Goal: Use online tool/utility

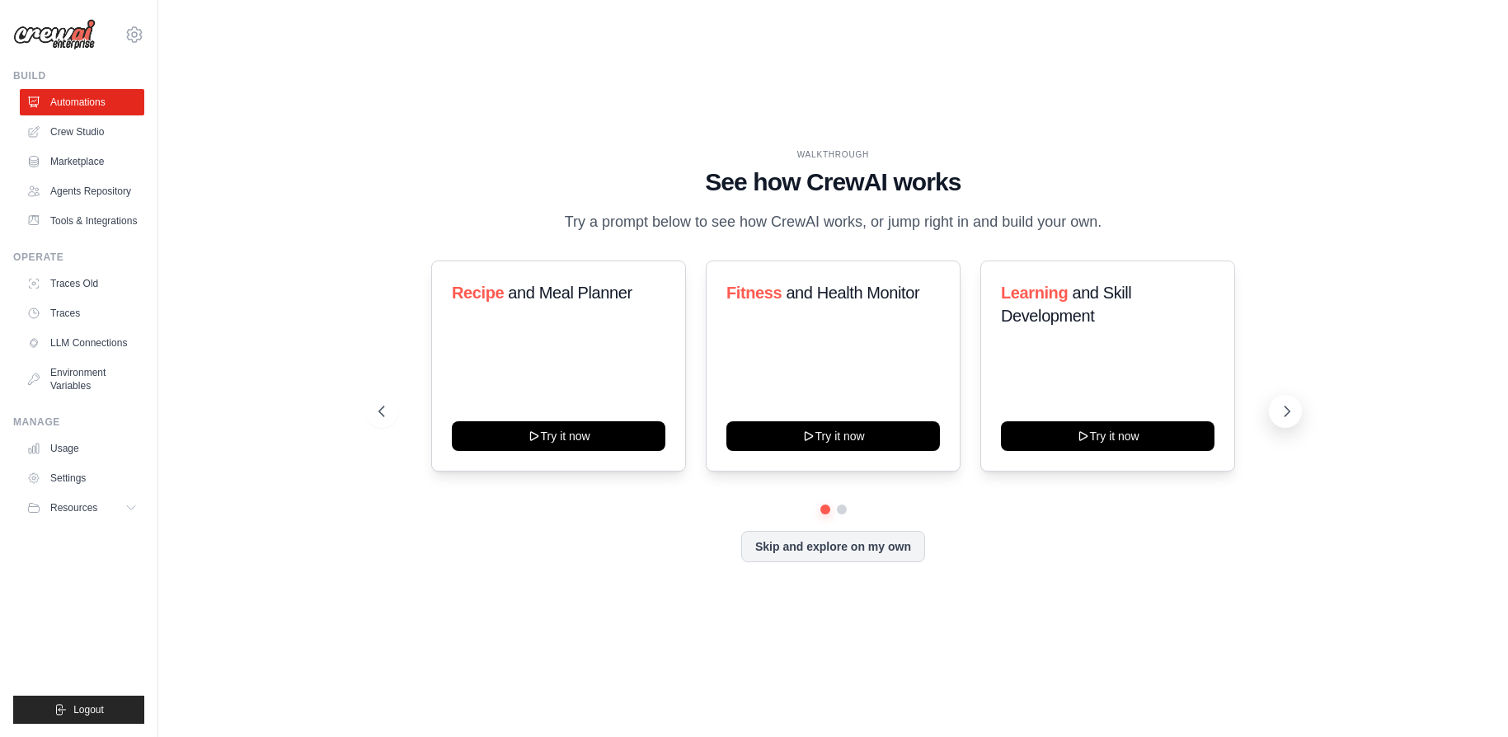
click at [1279, 411] on icon at bounding box center [1287, 411] width 16 height 16
click at [1287, 408] on icon at bounding box center [1286, 411] width 5 height 10
click at [372, 399] on button at bounding box center [381, 411] width 33 height 33
click at [110, 130] on link "Crew Studio" at bounding box center [83, 132] width 124 height 26
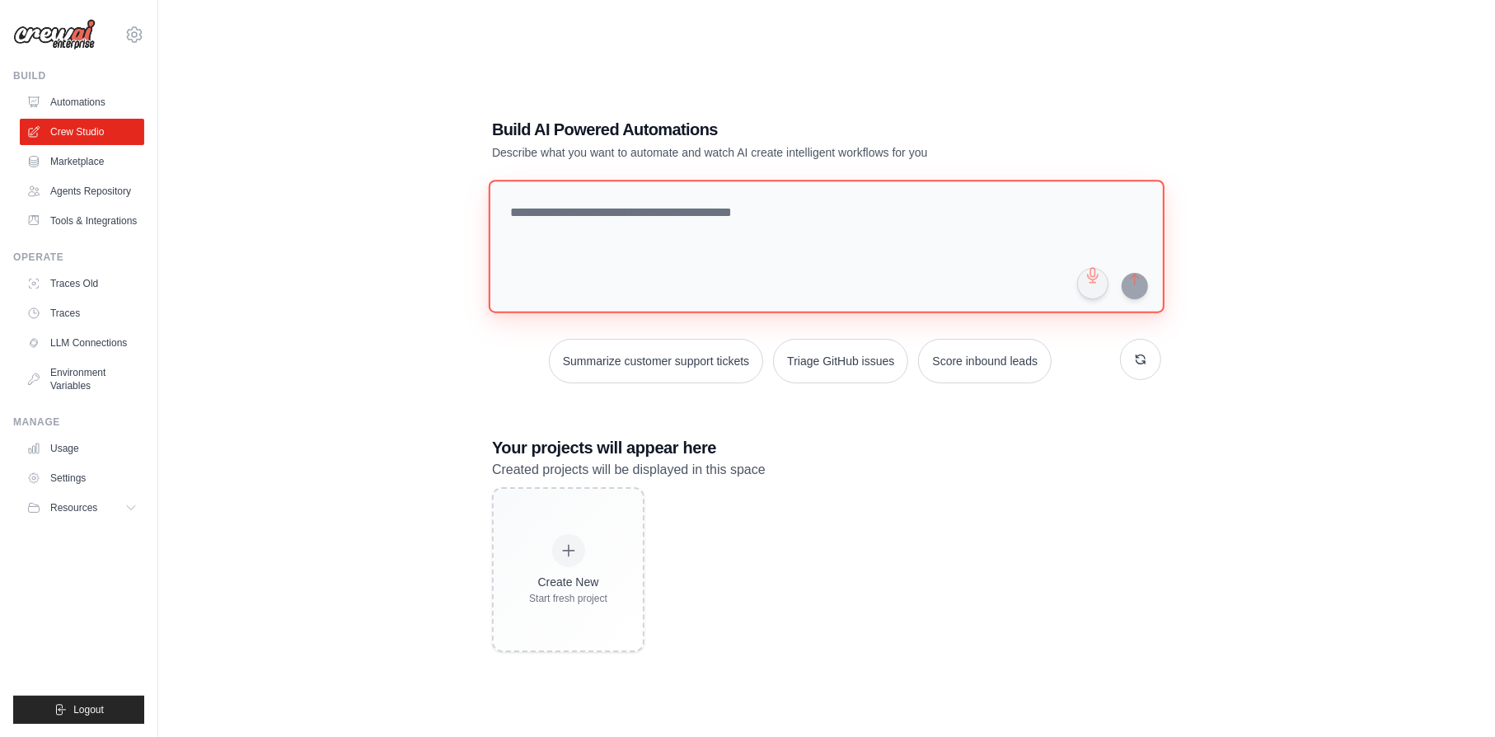
click at [521, 213] on textarea at bounding box center [827, 247] width 676 height 134
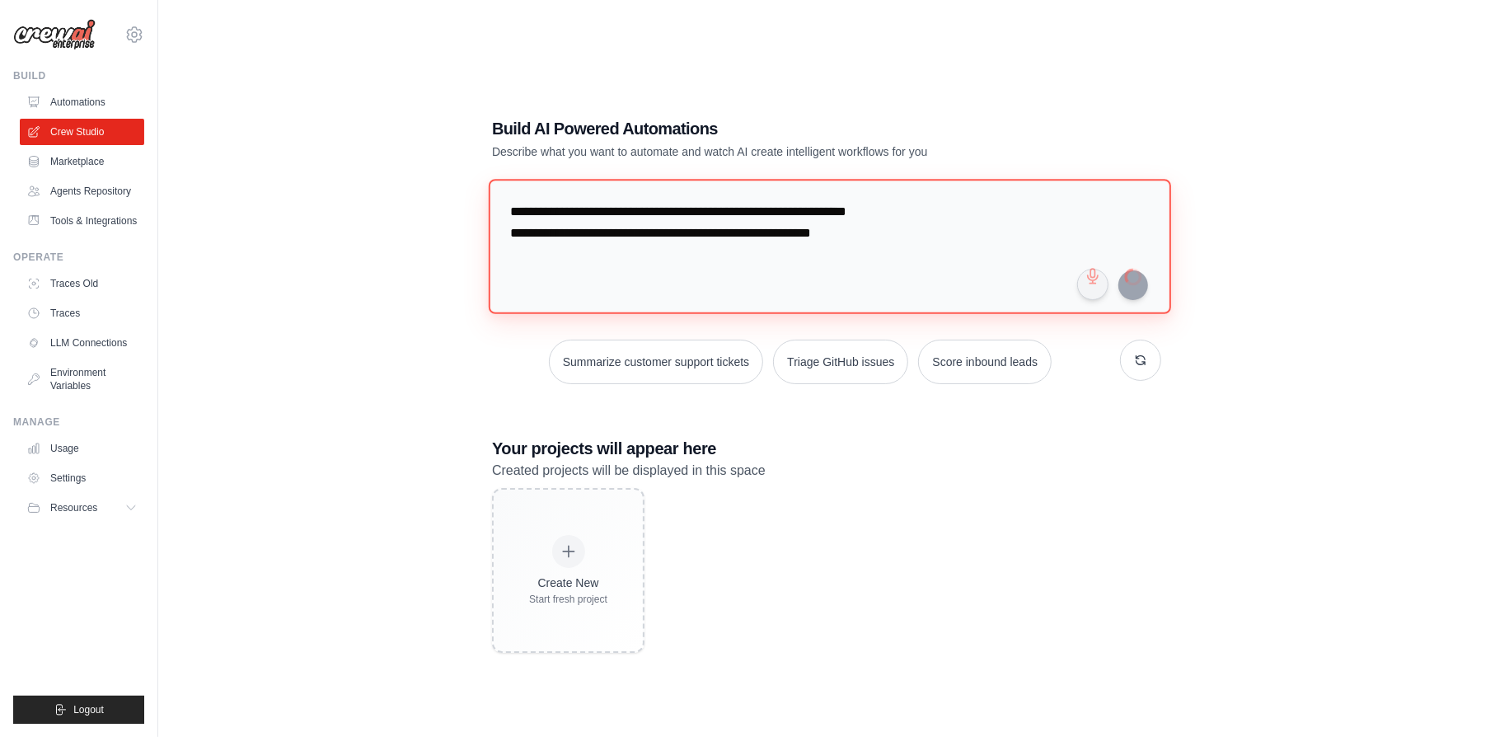
type textarea "**********"
